Goal: Transaction & Acquisition: Book appointment/travel/reservation

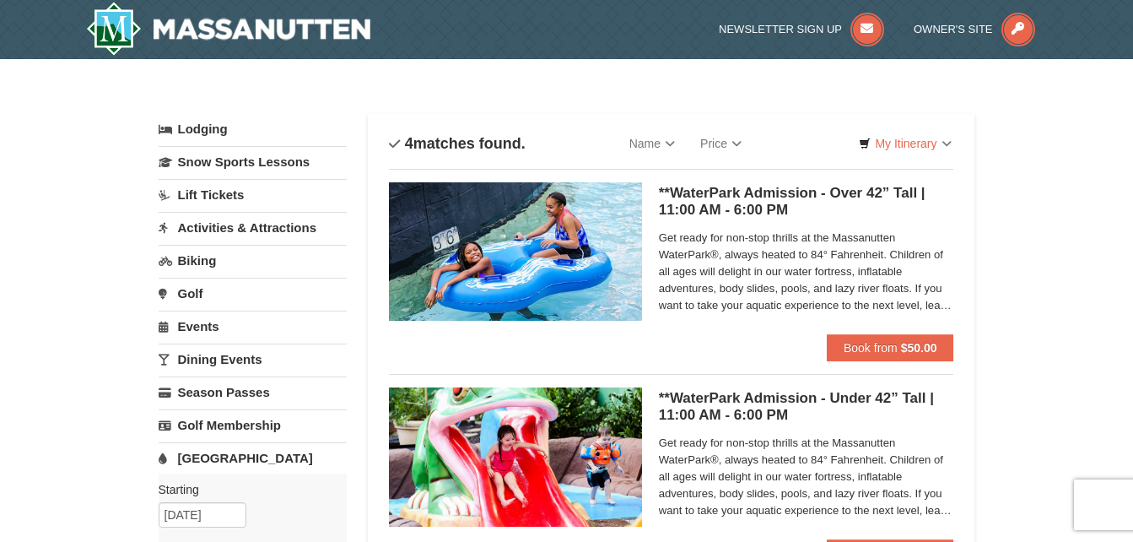
click at [218, 128] on link "Lodging" at bounding box center [253, 129] width 188 height 30
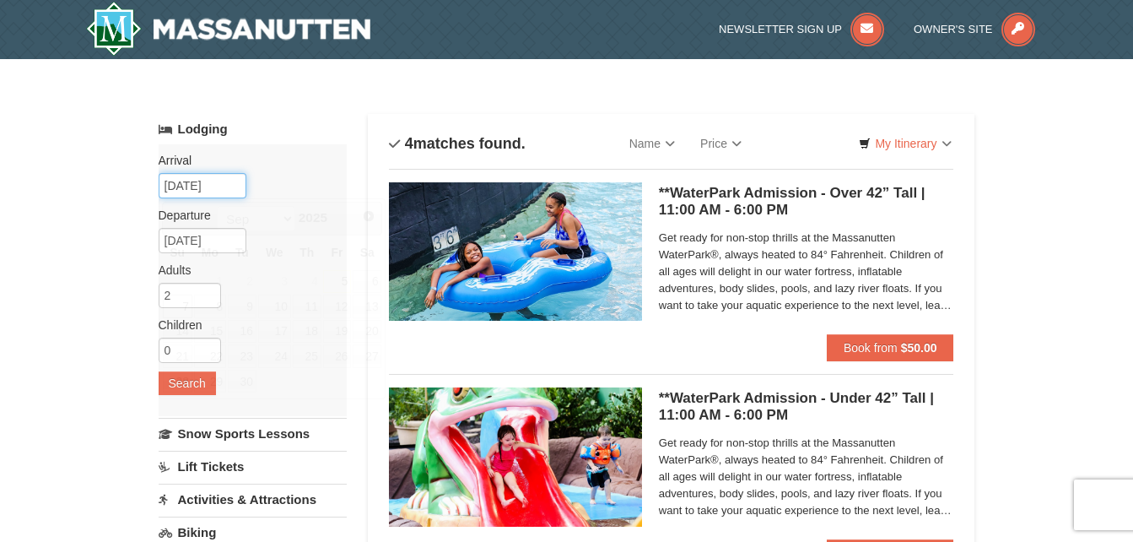
click at [224, 186] on input "[DATE]" at bounding box center [203, 185] width 88 height 25
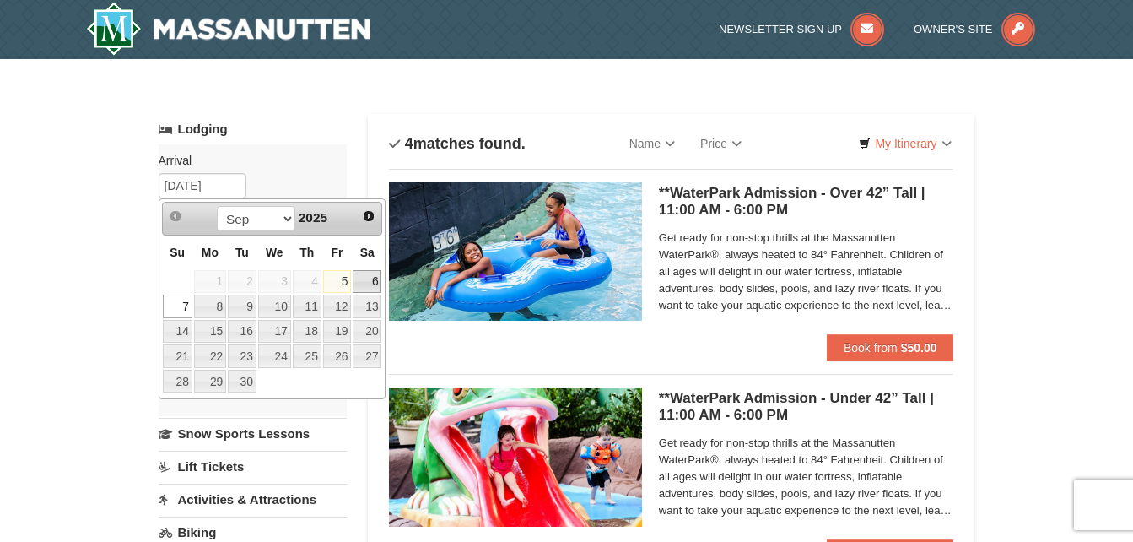
click at [366, 276] on link "6" at bounding box center [367, 282] width 29 height 24
type input "[DATE]"
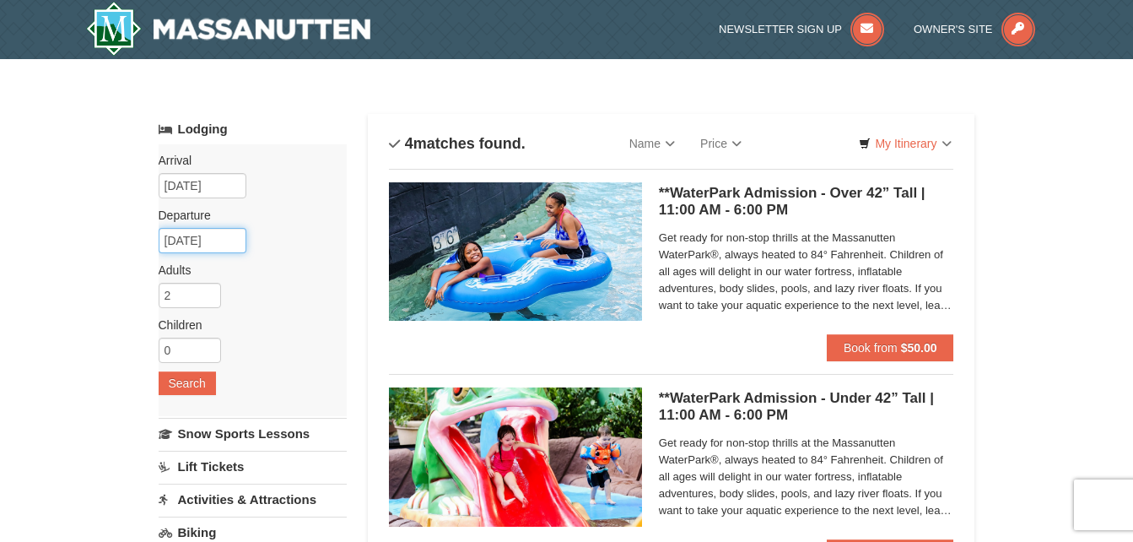
click at [225, 240] on input "09/09/2025" at bounding box center [203, 240] width 88 height 25
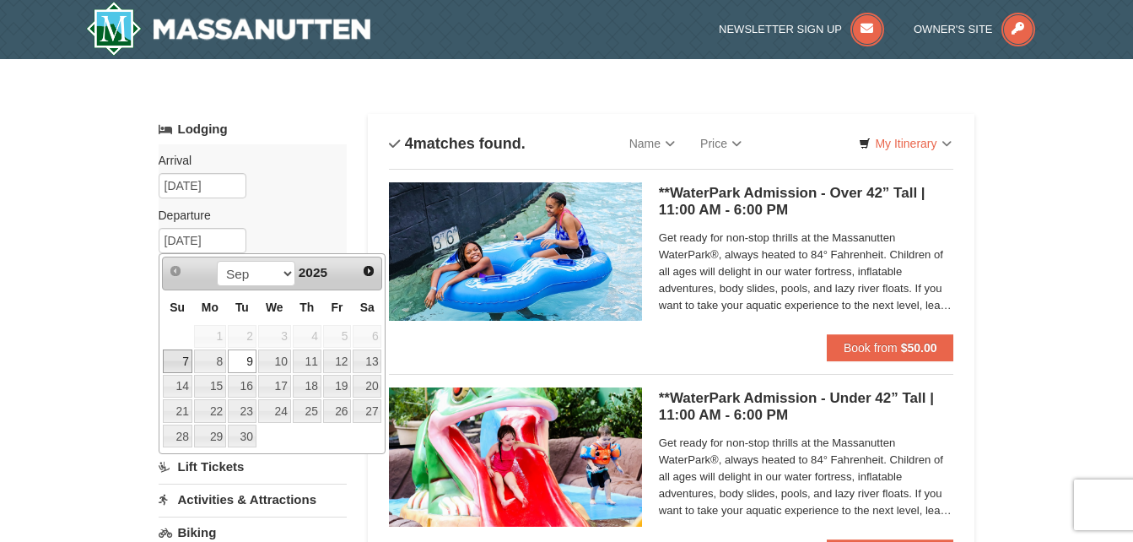
click at [190, 361] on link "7" at bounding box center [178, 361] width 30 height 24
type input "[DATE]"
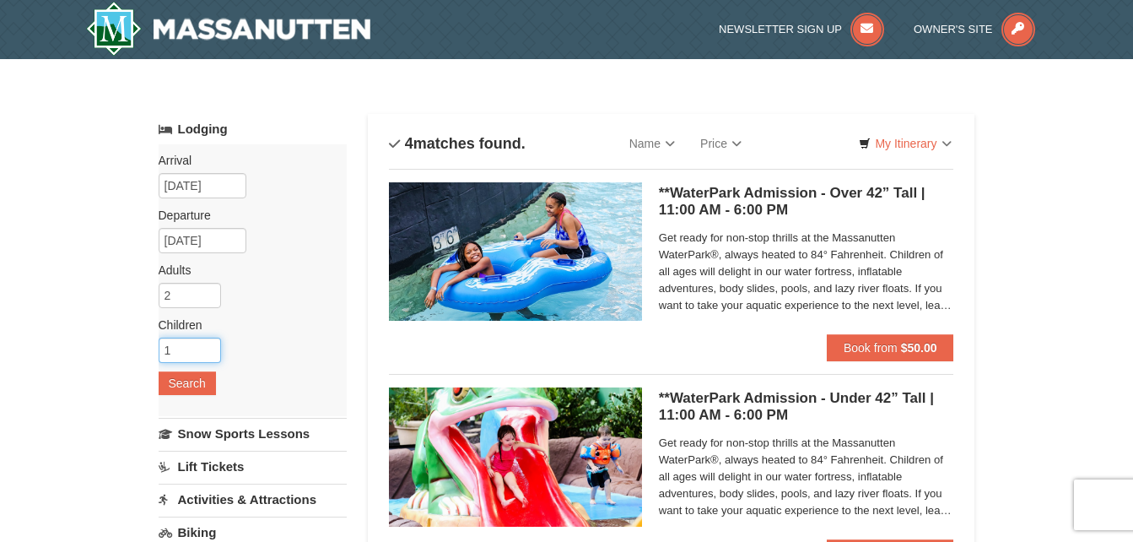
click at [208, 348] on input "1" at bounding box center [190, 349] width 62 height 25
type input "2"
click at [208, 348] on input "2" at bounding box center [190, 349] width 62 height 25
click at [197, 386] on button "Search" at bounding box center [187, 383] width 57 height 24
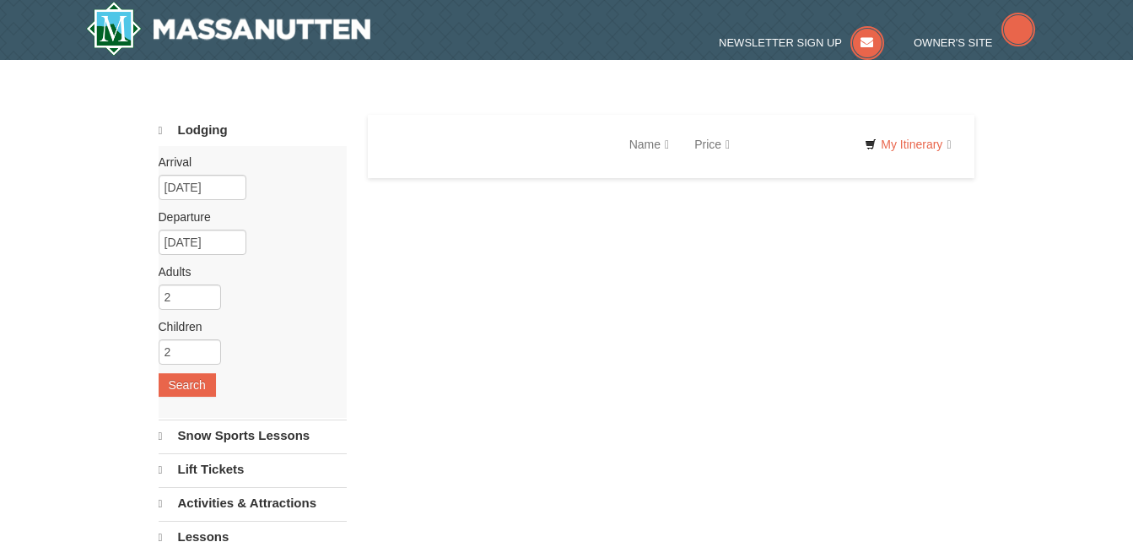
select select "9"
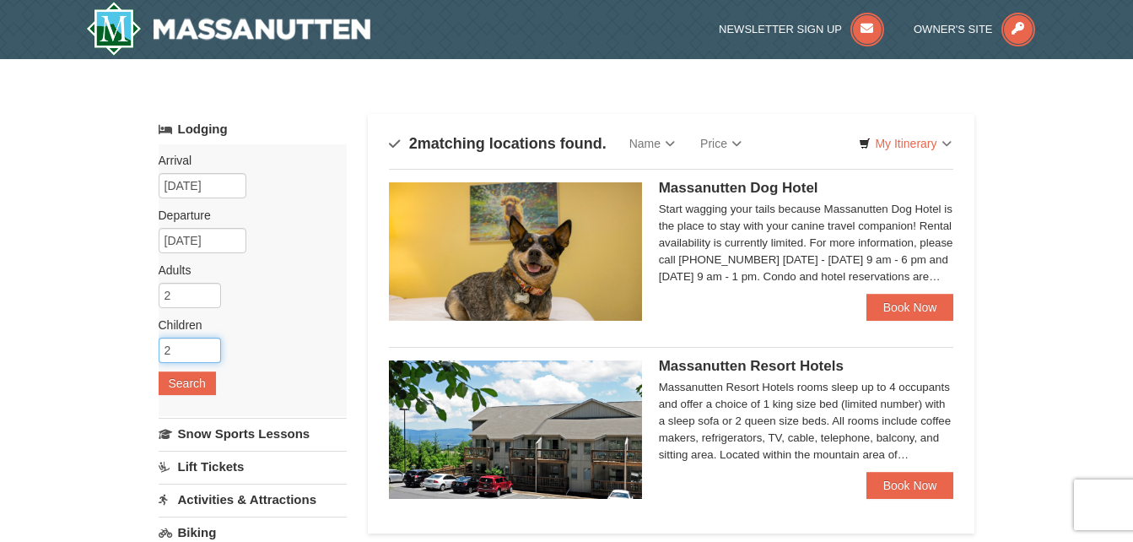
click at [187, 345] on input "2" at bounding box center [190, 349] width 62 height 25
type input "1"
click at [208, 355] on input "1" at bounding box center [190, 349] width 62 height 25
click at [201, 378] on button "Search" at bounding box center [187, 383] width 57 height 24
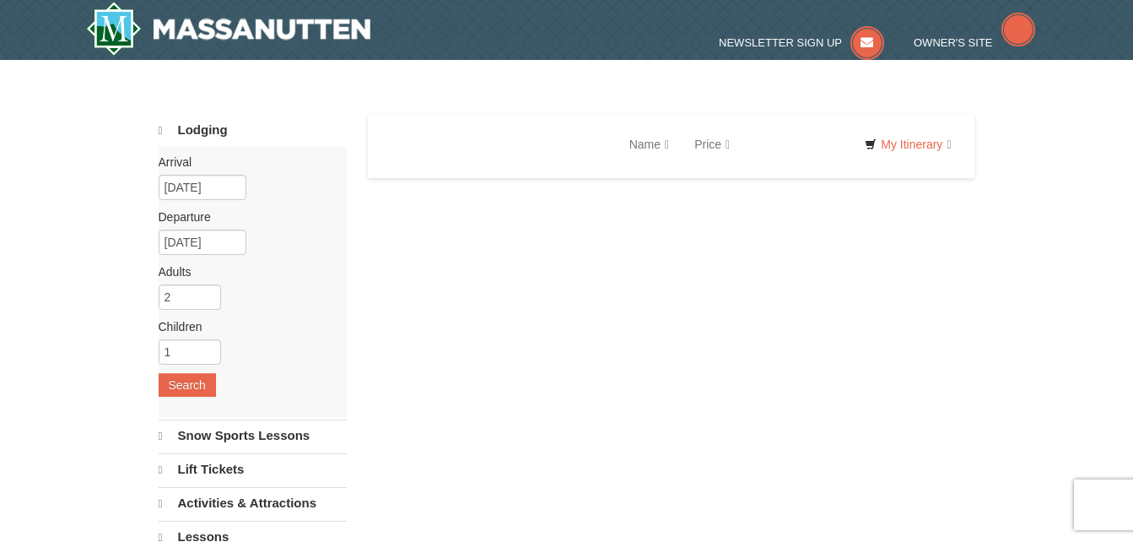
select select "9"
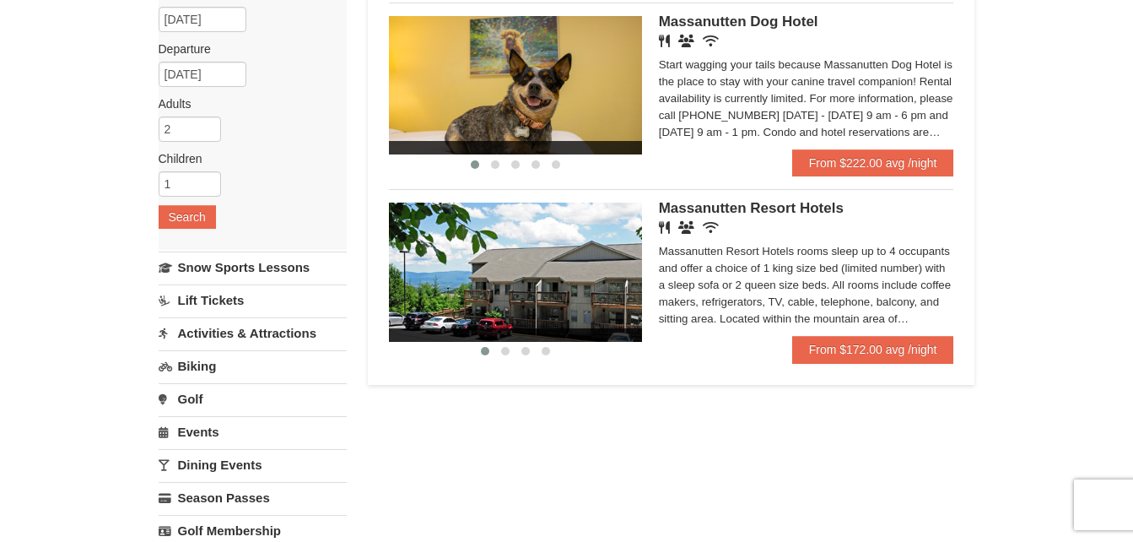
scroll to position [169, 0]
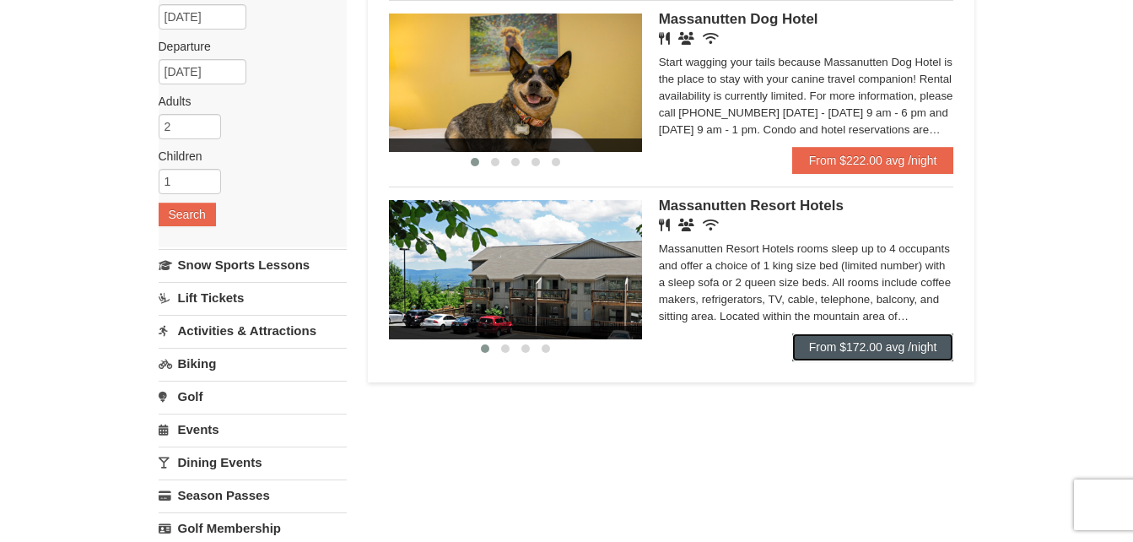
click at [903, 345] on link "From $172.00 avg /night" at bounding box center [873, 346] width 162 height 27
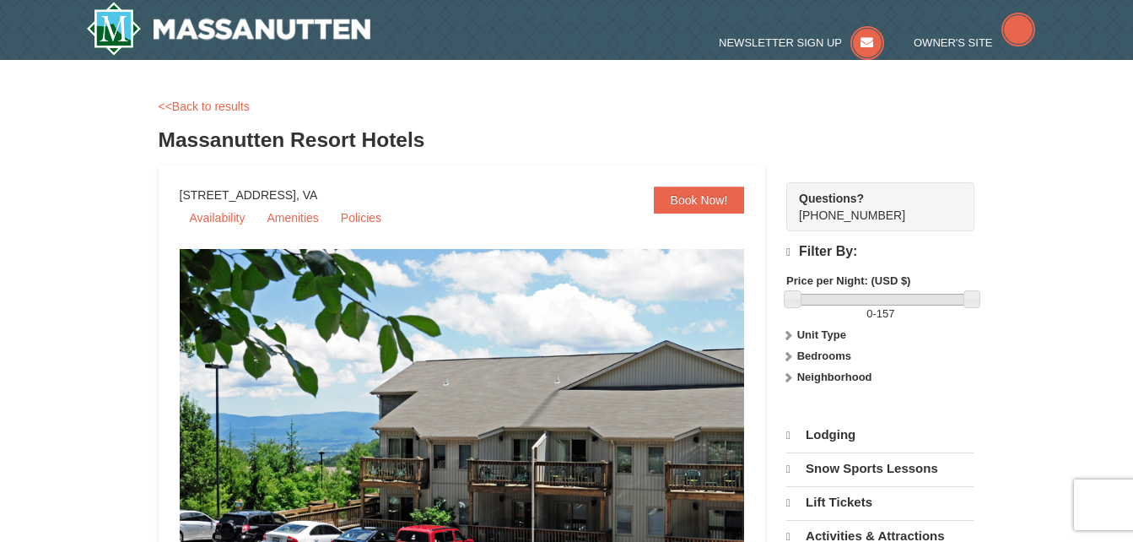
select select "9"
